Goal: Navigation & Orientation: Find specific page/section

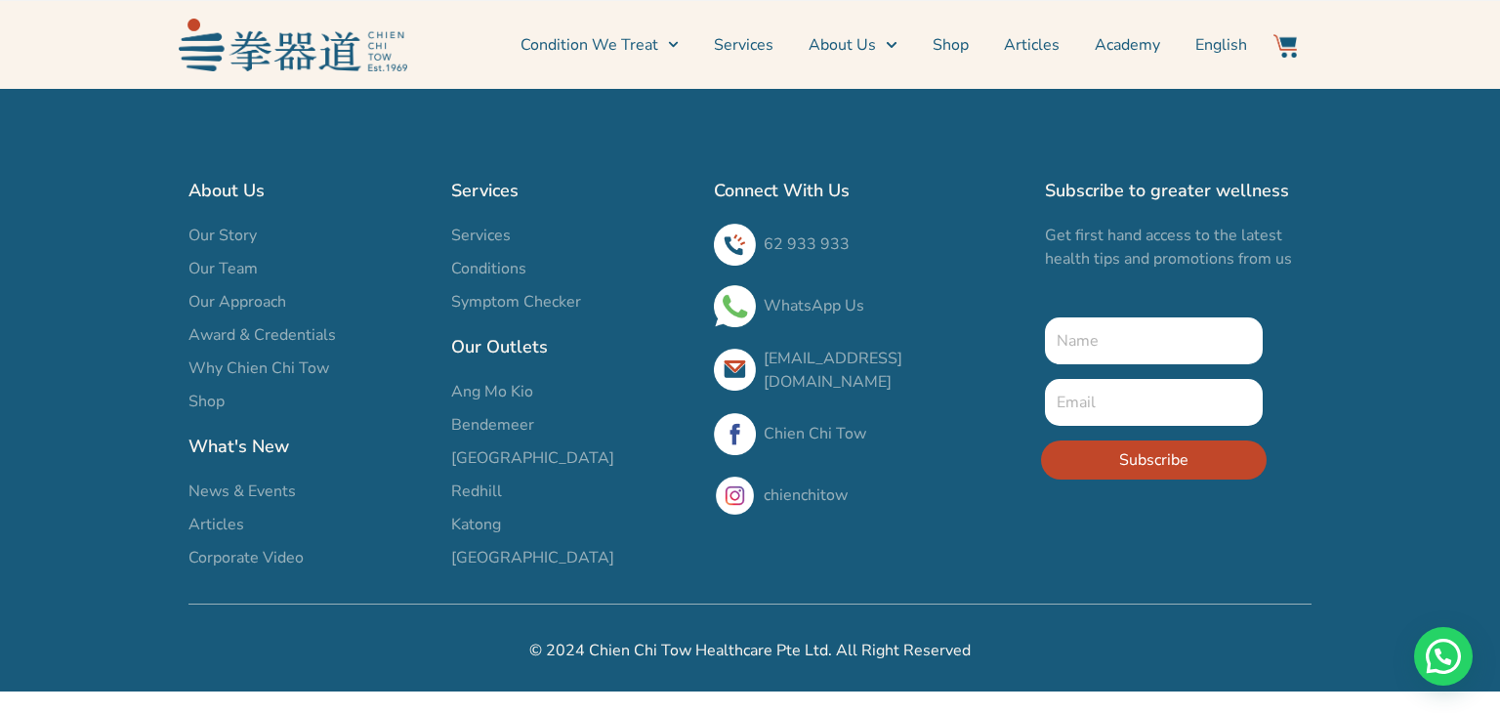
click at [216, 263] on span "Our Team" at bounding box center [222, 268] width 69 height 23
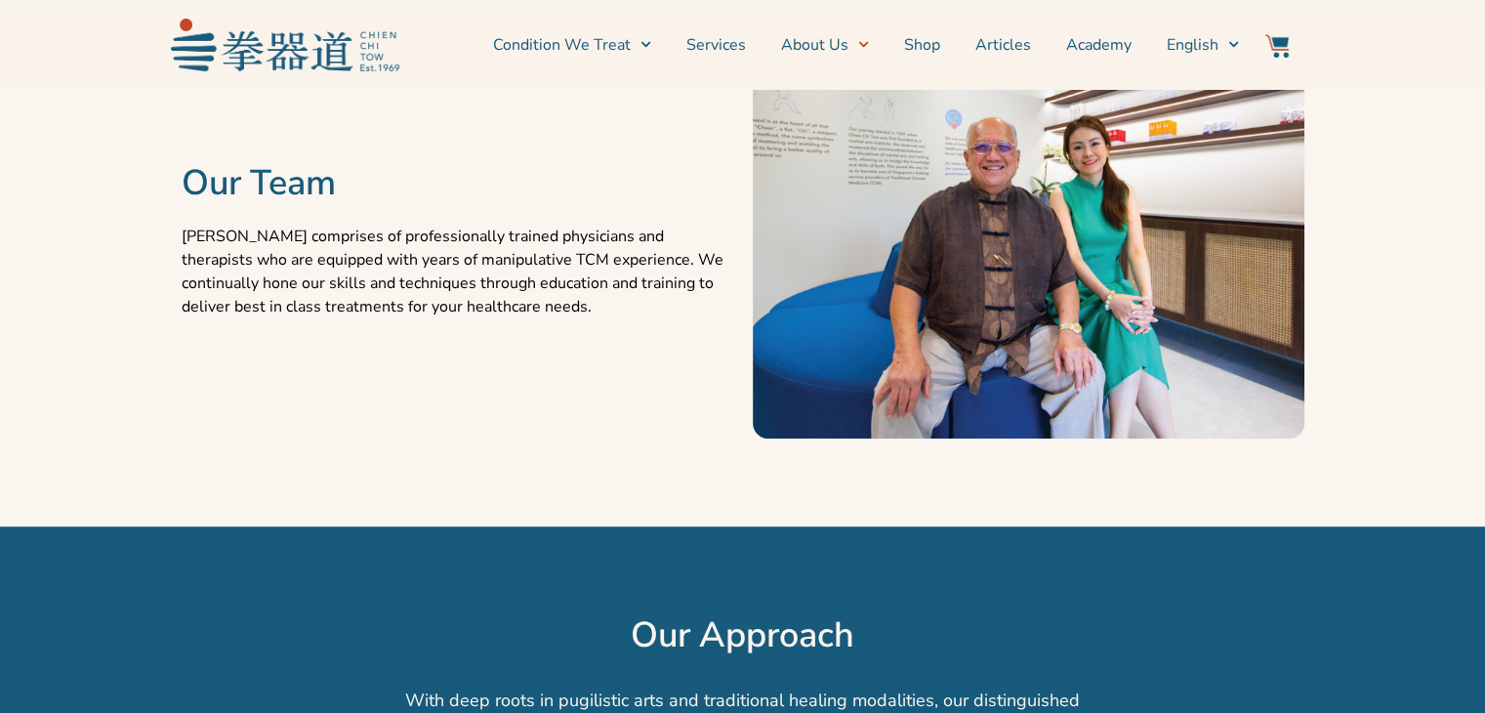
scroll to position [1090, 0]
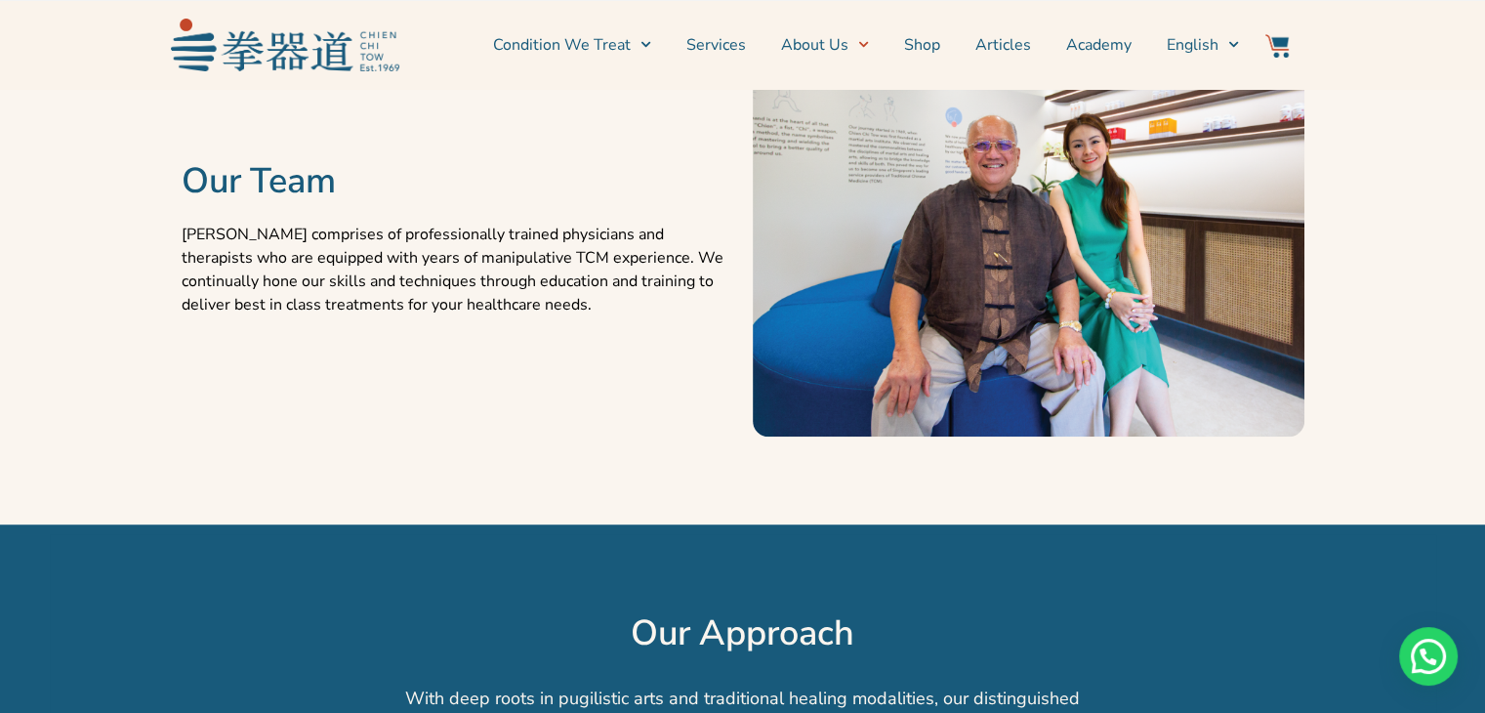
click at [854, 48] on span "Menu" at bounding box center [859, 44] width 21 height 30
